Goal: Use online tool/utility: Utilize a website feature to perform a specific function

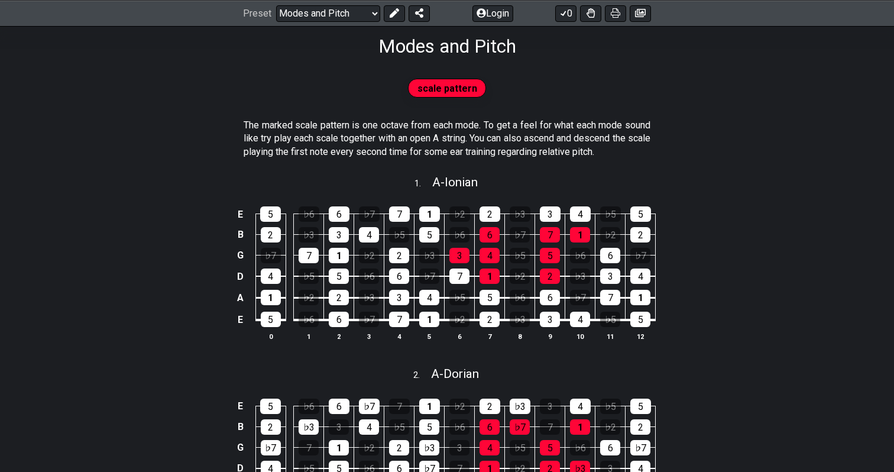
scroll to position [200, 0]
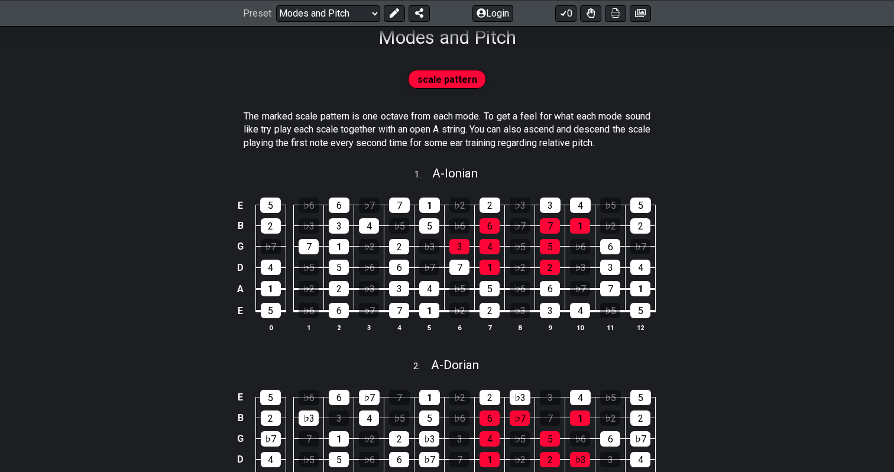
click at [459, 84] on span "scale pattern" at bounding box center [447, 79] width 60 height 17
click at [493, 209] on div "2" at bounding box center [489, 204] width 21 height 15
click at [491, 226] on div "6" at bounding box center [489, 225] width 20 height 15
click at [485, 212] on div "2" at bounding box center [489, 204] width 21 height 15
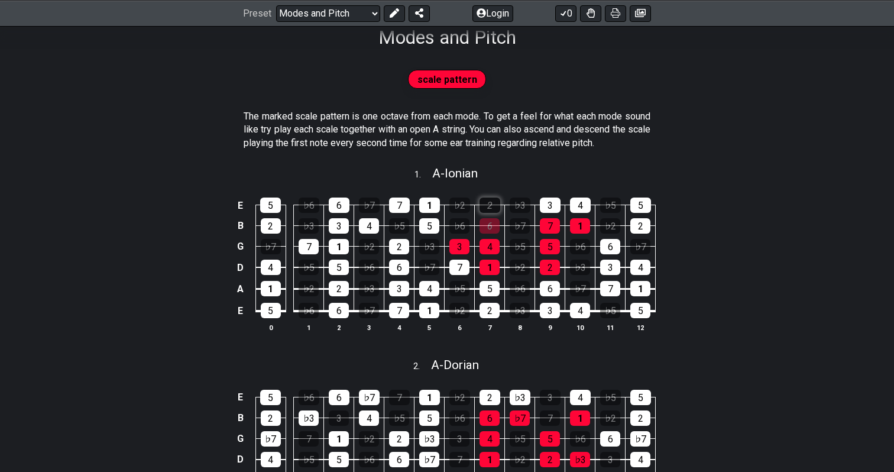
click at [485, 212] on div "2" at bounding box center [489, 204] width 21 height 15
click at [485, 219] on div "6" at bounding box center [489, 225] width 20 height 15
click at [469, 170] on span "A - Ionian" at bounding box center [455, 173] width 46 height 14
select select "A"
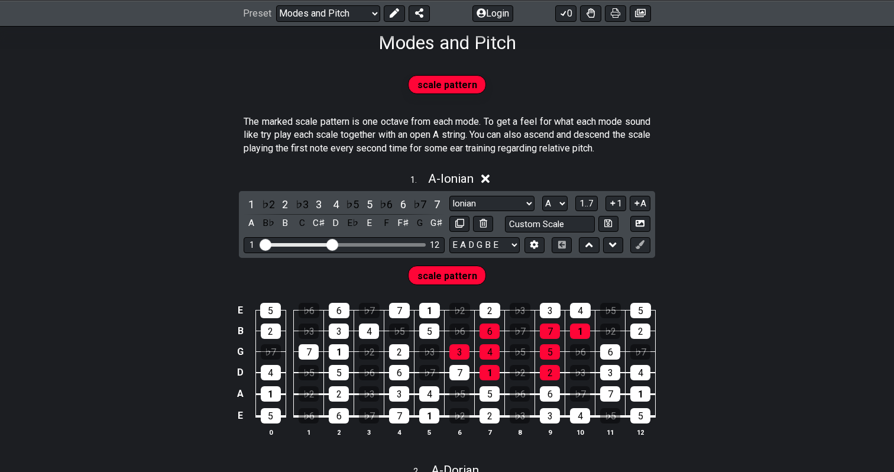
scroll to position [196, 0]
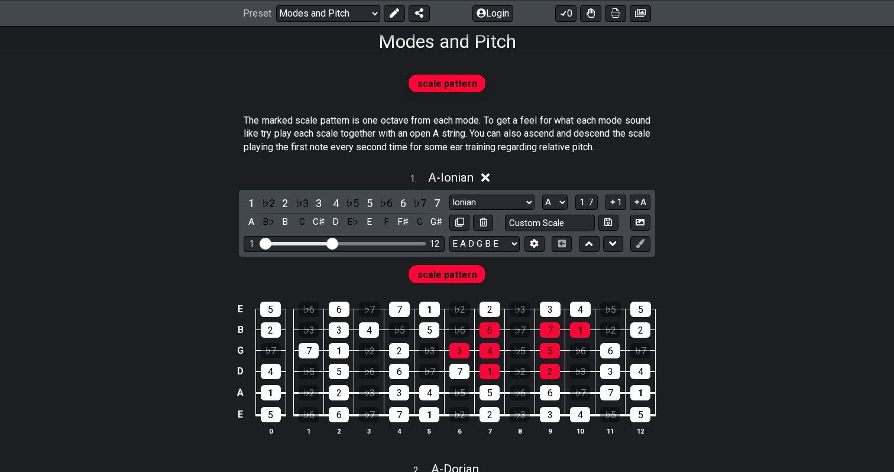
click at [453, 278] on span "scale pattern" at bounding box center [447, 274] width 60 height 17
click at [465, 225] on button at bounding box center [459, 223] width 20 height 16
select select "A"
click at [465, 225] on button at bounding box center [459, 223] width 20 height 16
select select "A"
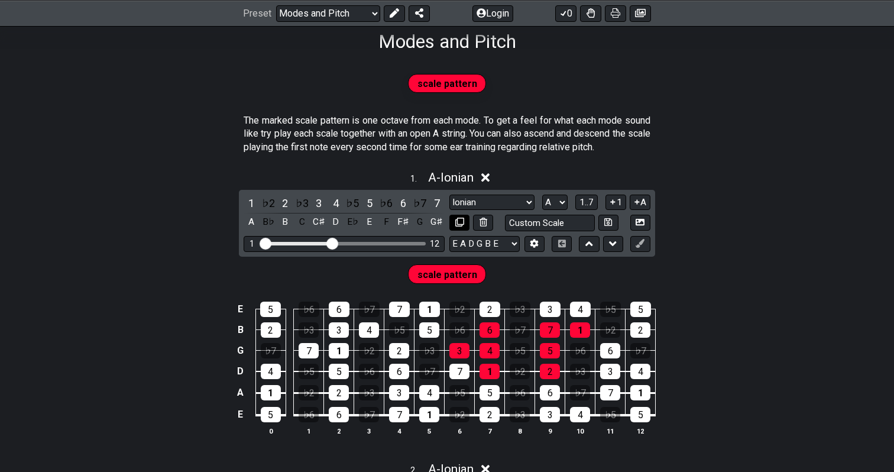
click at [465, 225] on button at bounding box center [459, 223] width 20 height 16
select select "A"
click at [465, 225] on button at bounding box center [459, 223] width 20 height 16
select select "A"
click at [449, 236] on select "E A D G B E E A D G B E E A D G B E B E A D F♯ B A D G C E A D A D G B E E♭ A♭ …" at bounding box center [484, 244] width 70 height 16
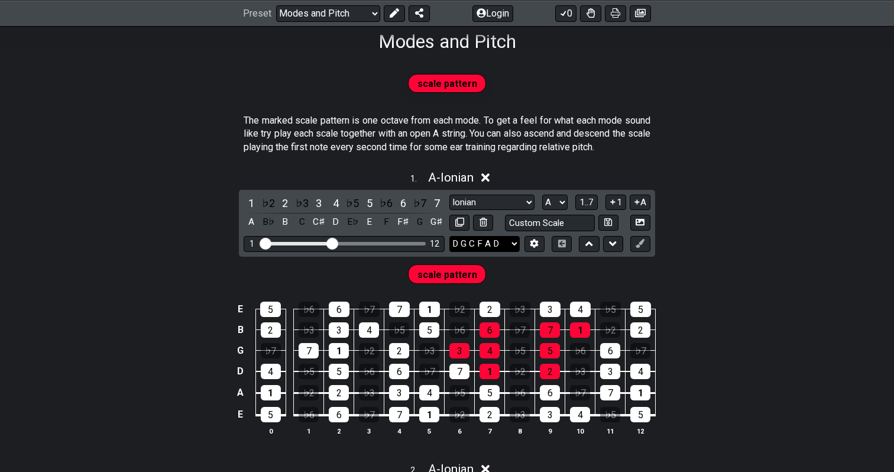
click option "D G C F A D" at bounding box center [0, 0] width 0 height 0
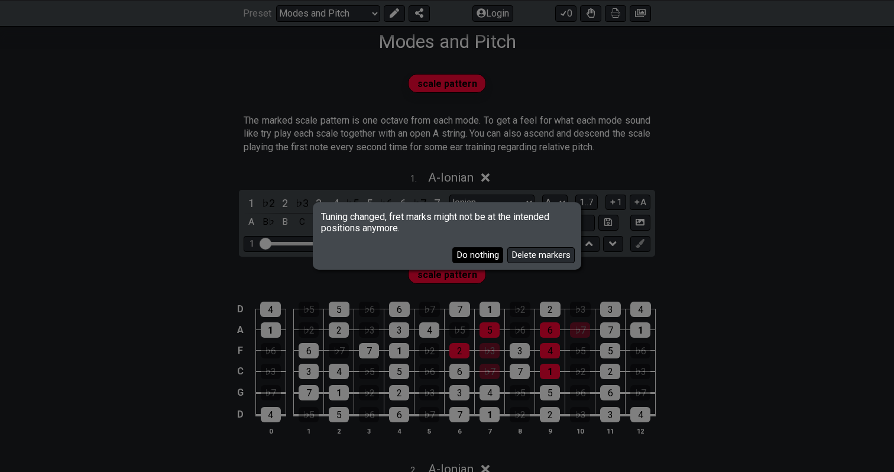
click at [491, 257] on button "Do nothing" at bounding box center [477, 255] width 51 height 16
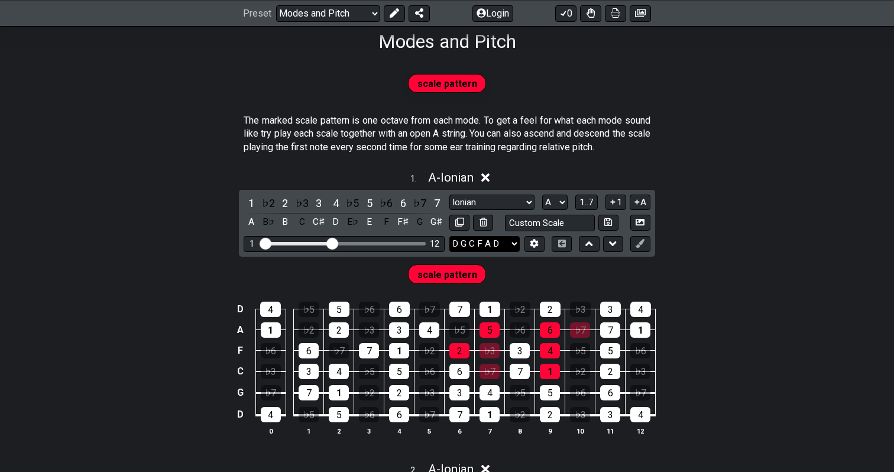
click at [449, 236] on select "E A D G B E E A D G B E E A D G B E B E A D F♯ B A D G C E A D A D G B E E♭ A♭ …" at bounding box center [484, 244] width 70 height 16
click option "E B E G♯ B E" at bounding box center [0, 0] width 0 height 0
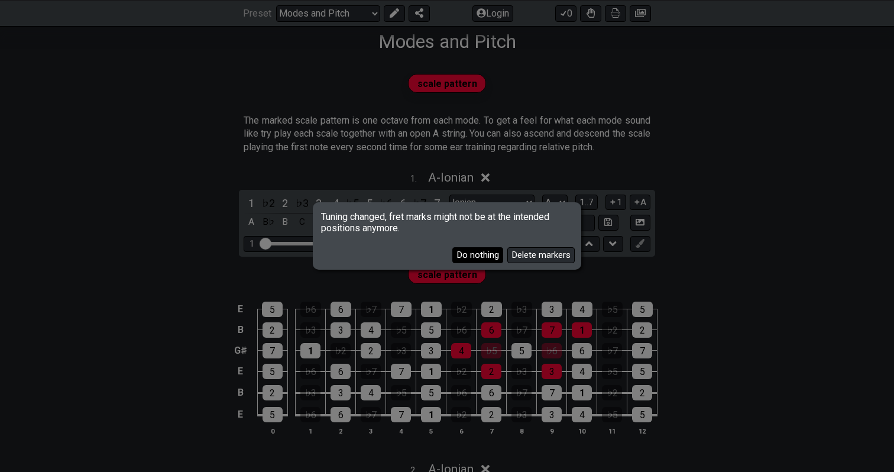
click at [491, 255] on button "Do nothing" at bounding box center [477, 255] width 51 height 16
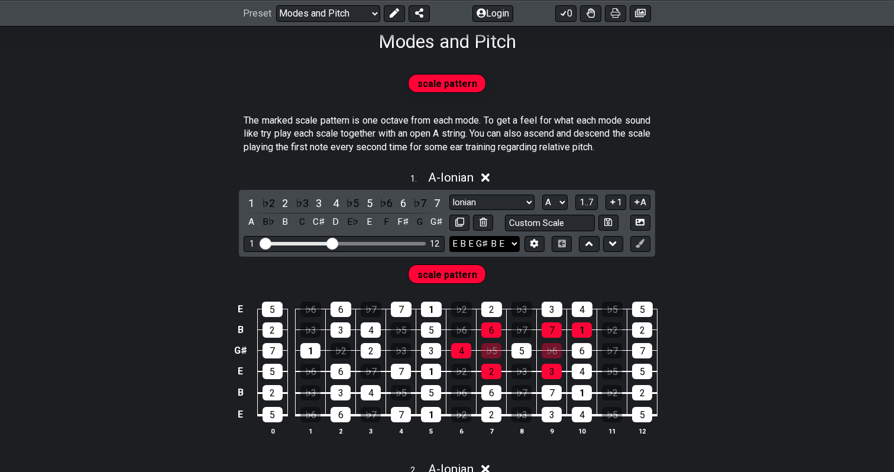
click at [449, 236] on select "E A D G B E E A D G B E E A D G B E B E A D F♯ B A D G C E A D A D G B E E♭ A♭ …" at bounding box center [484, 244] width 70 height 16
select select "D A D G A D"
click option "D A D G A D" at bounding box center [0, 0] width 0 height 0
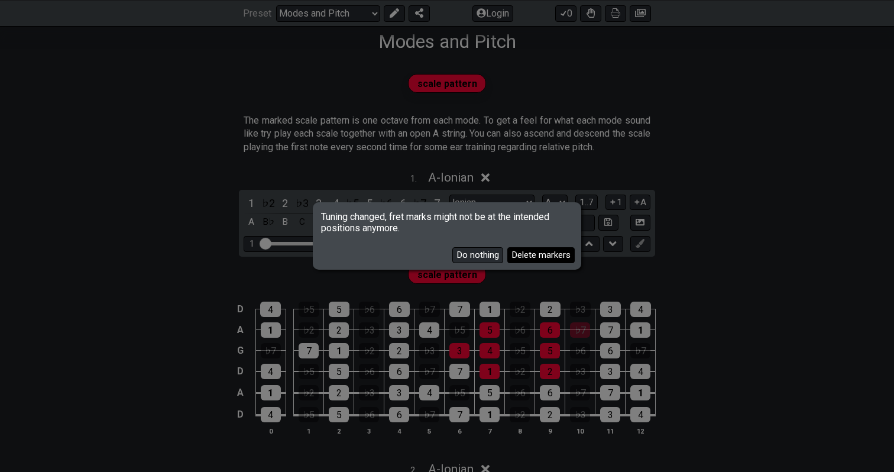
click at [534, 252] on button "Delete markers" at bounding box center [540, 255] width 67 height 16
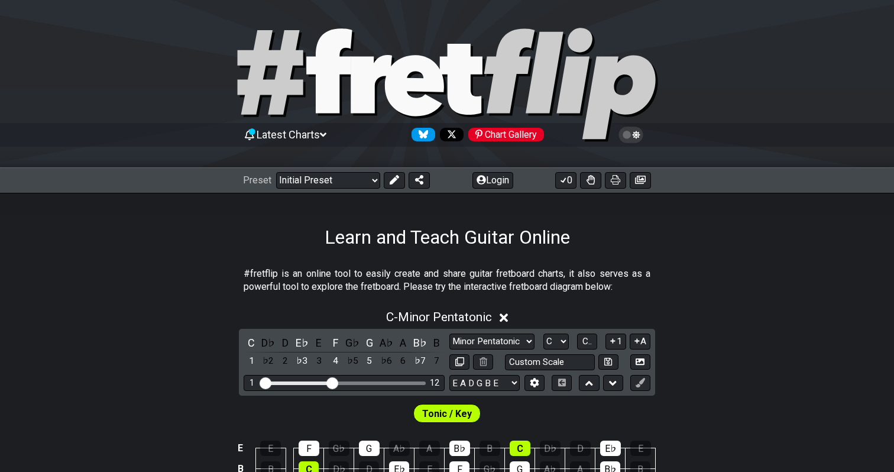
scroll to position [128, 0]
